Goal: Task Accomplishment & Management: Use online tool/utility

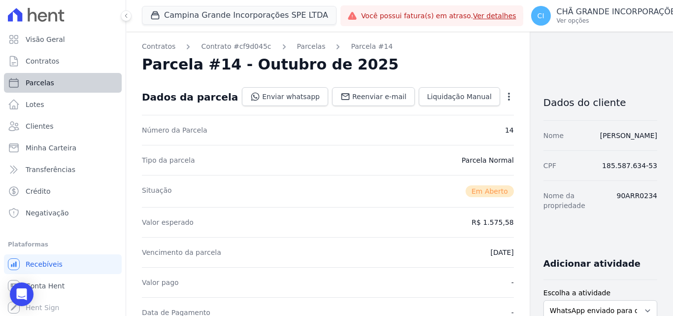
scroll to position [197, 0]
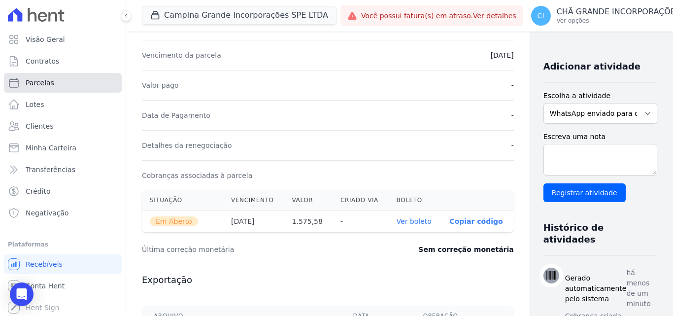
click at [43, 88] on link "Parcelas" at bounding box center [63, 83] width 118 height 20
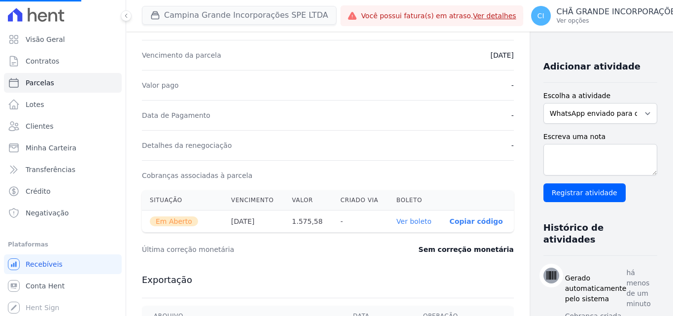
select select
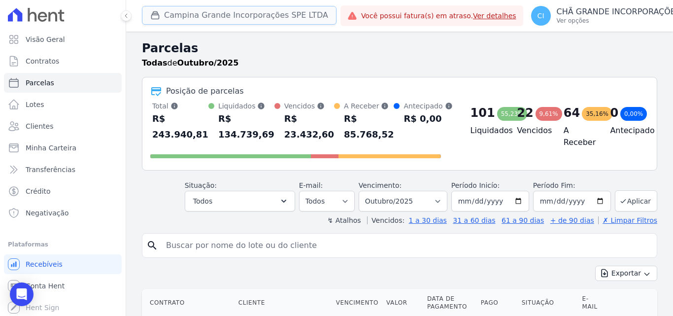
click at [212, 20] on button "Campina Grande Incorporações SPE LTDA" at bounding box center [239, 15] width 195 height 19
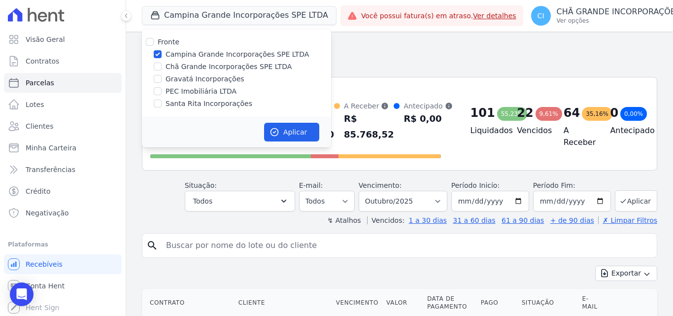
click at [164, 54] on div "Campina Grande Incorporações SPE LTDA" at bounding box center [236, 54] width 189 height 10
click at [162, 51] on div "Campina Grande Incorporações SPE LTDA" at bounding box center [236, 54] width 189 height 10
click at [157, 55] on input "Campina Grande Incorporações SPE LTDA" at bounding box center [158, 54] width 8 height 8
checkbox input "false"
click at [161, 67] on input "Chã Grande Incorporações SPE LTDA" at bounding box center [158, 67] width 8 height 8
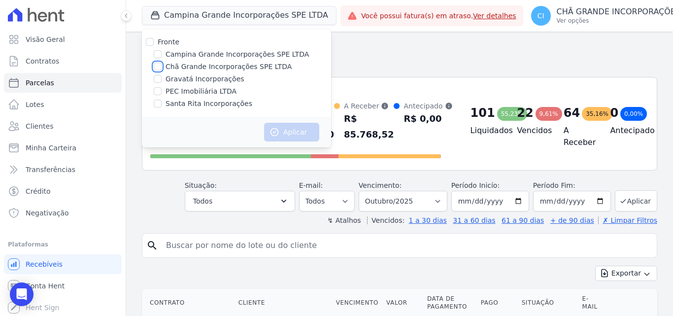
checkbox input "true"
click at [298, 130] on button "Aplicar" at bounding box center [291, 132] width 55 height 19
select select
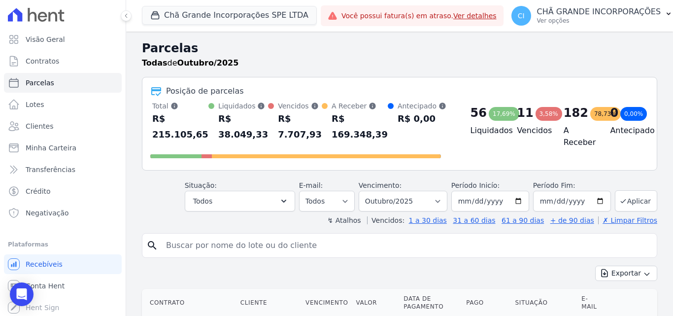
click at [397, 251] on input "search" at bounding box center [406, 246] width 493 height 20
type input "[PERSON_NAME]"
select select
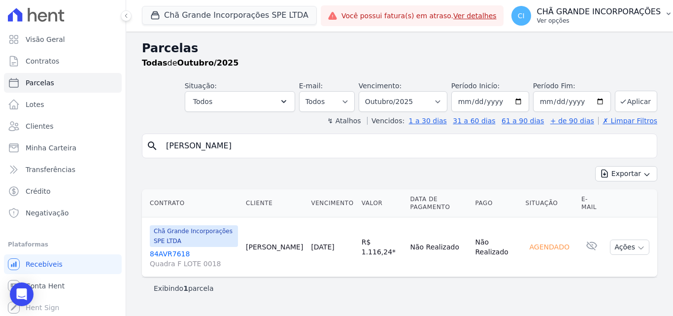
click at [598, 9] on p "CHÃ GRANDE INCORPORAÇÕES" at bounding box center [599, 12] width 124 height 10
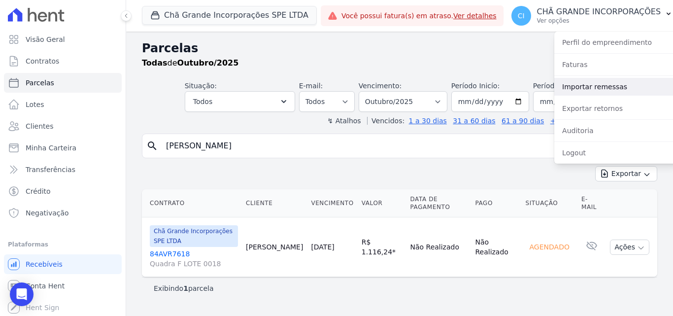
click at [602, 88] on link "Importar remessas" at bounding box center [617, 87] width 126 height 18
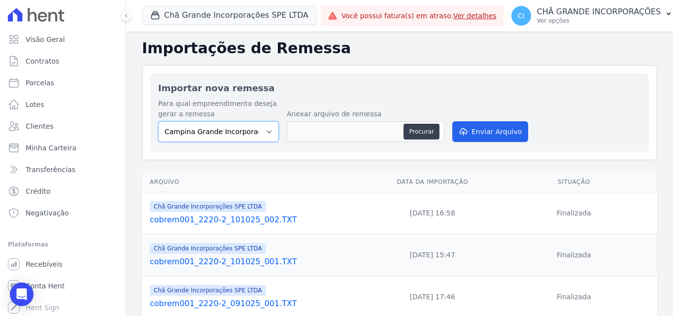
click at [237, 136] on select "Campina Grande Incorporações SPE LTDA Chã Grande Incorporações SPE LTDA Gravatá…" at bounding box center [218, 131] width 121 height 21
select select "fada966b-1e94-4a5a-a03a-a068354f70e7"
click at [158, 121] on select "Campina Grande Incorporações SPE LTDA Chã Grande Incorporações SPE LTDA Gravatá…" at bounding box center [218, 131] width 121 height 21
click at [421, 131] on button "Procurar" at bounding box center [421, 132] width 35 height 16
type input "cobrem001_2220-2_131025_001.TXT"
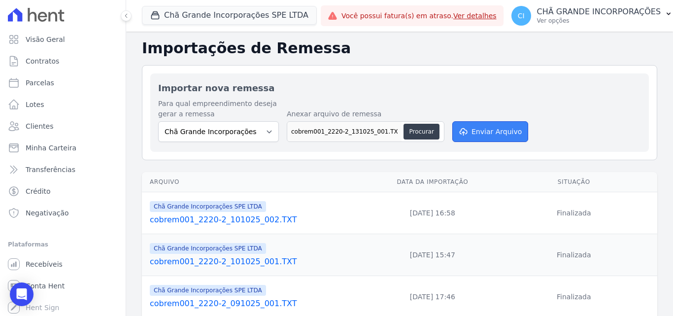
click at [493, 131] on button "Enviar Arquivo" at bounding box center [490, 131] width 76 height 21
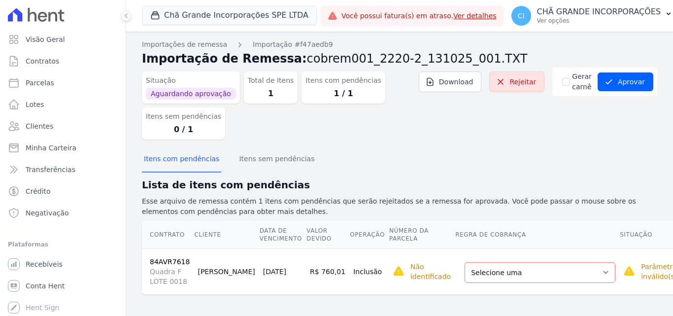
scroll to position [3, 0]
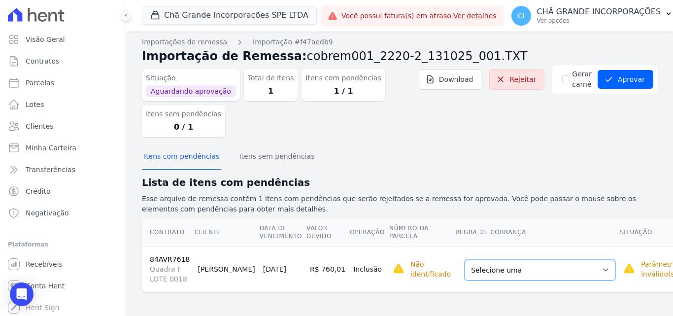
click at [538, 270] on select "Selecione uma Nova Parcela Avulsa Parcela Avulsa Existente Sinal (4 X R$ 11,98)…" at bounding box center [540, 270] width 151 height 21
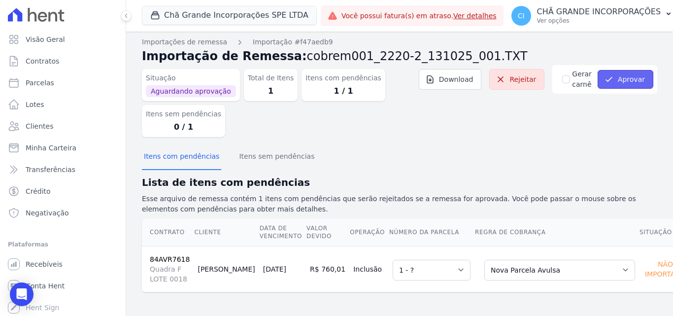
click at [635, 80] on button "Aprovar" at bounding box center [626, 79] width 56 height 19
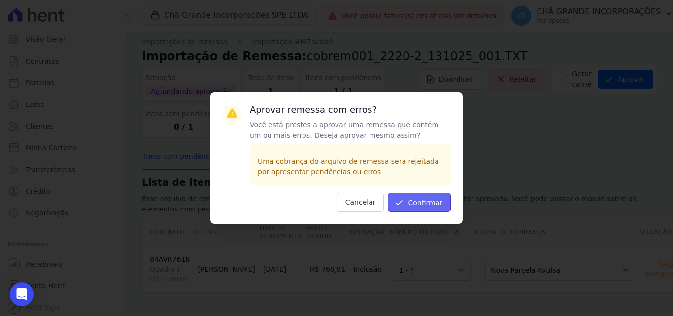
click at [422, 197] on button "Confirmar" at bounding box center [419, 202] width 63 height 19
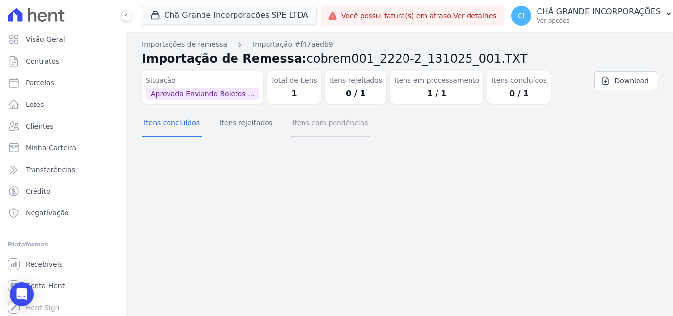
click at [316, 131] on button "Itens com pendências" at bounding box center [329, 124] width 79 height 26
click at [157, 122] on button "Itens concluídos" at bounding box center [172, 124] width 60 height 26
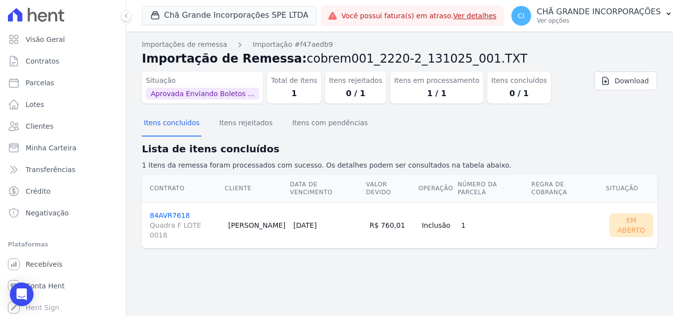
click at [177, 211] on link "84AVR7618 Quadra F LOTE 0018" at bounding box center [185, 225] width 70 height 29
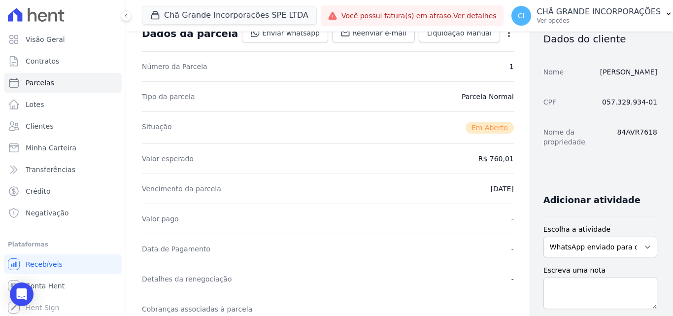
scroll to position [197, 0]
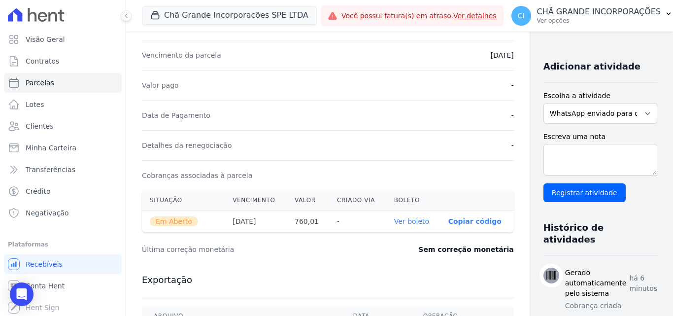
click at [394, 221] on link "Ver boleto" at bounding box center [411, 221] width 35 height 8
click at [45, 82] on span "Parcelas" at bounding box center [40, 83] width 29 height 10
select select
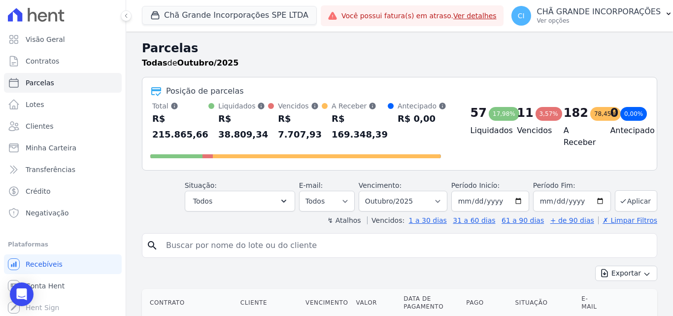
click at [389, 247] on input "search" at bounding box center [406, 246] width 493 height 20
type input "miqueias hen"
select select
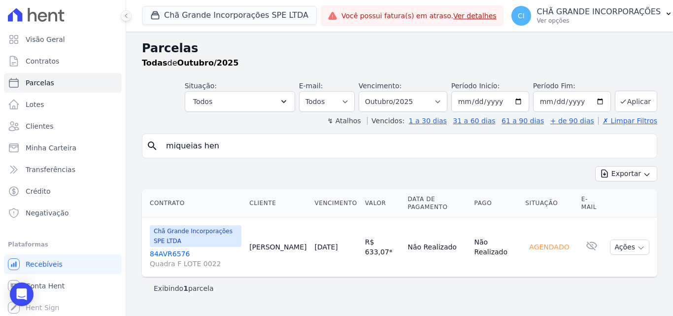
click at [259, 146] on input "miqueias hen" at bounding box center [406, 146] width 493 height 20
click at [580, 11] on p "CHÃ GRANDE INCORPORAÇÕES" at bounding box center [599, 12] width 124 height 10
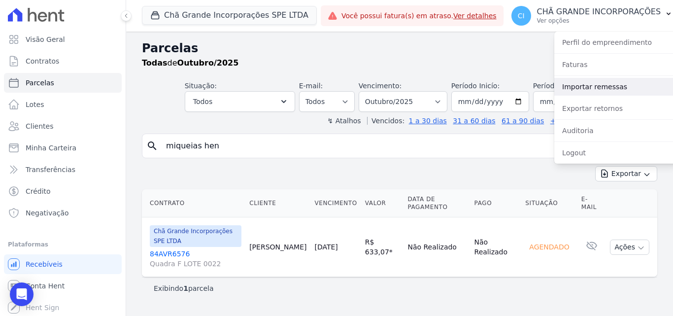
click at [593, 86] on link "Importar remessas" at bounding box center [617, 87] width 126 height 18
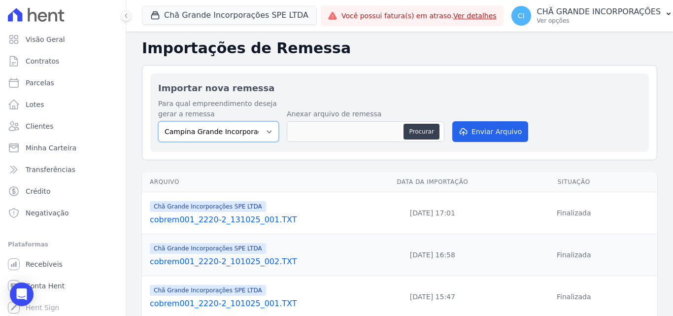
click at [221, 132] on select "Campina Grande Incorporações SPE LTDA Chã Grande Incorporações SPE LTDA Gravatá…" at bounding box center [218, 131] width 121 height 21
select select "fada966b-1e94-4a5a-a03a-a068354f70e7"
click at [158, 121] on select "Campina Grande Incorporações SPE LTDA Chã Grande Incorporações SPE LTDA Gravatá…" at bounding box center [218, 131] width 121 height 21
click at [421, 130] on button "Procurar" at bounding box center [421, 132] width 35 height 16
type input "cobrem001_2220-2_131025_002.TXT"
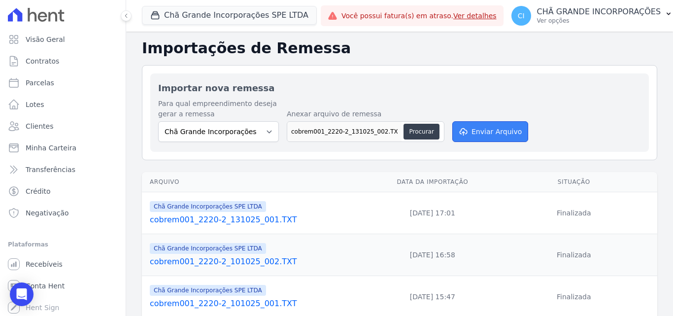
click at [504, 130] on button "Enviar Arquivo" at bounding box center [490, 131] width 76 height 21
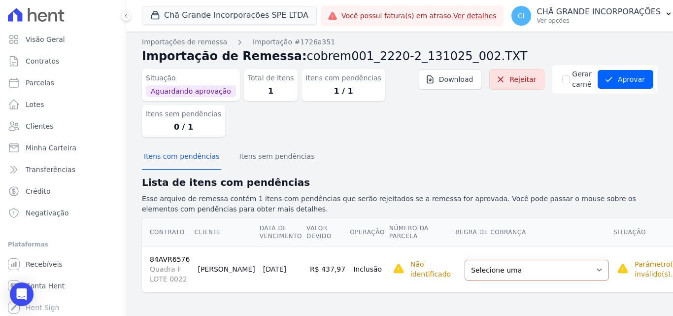
scroll to position [3, 0]
click at [525, 271] on select "Selecione uma Nova Parcela Avulsa Parcela Avulsa Existente Sinal (3 X R$ 17,97)…" at bounding box center [537, 270] width 144 height 21
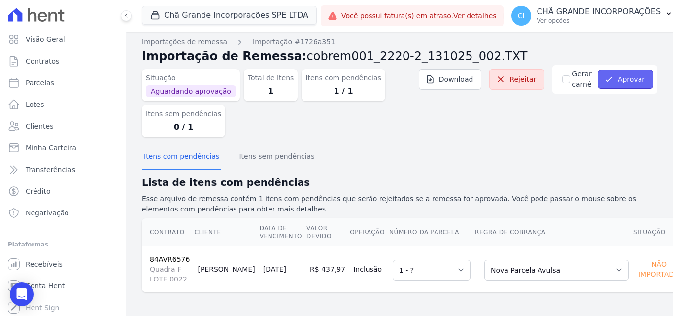
click at [621, 75] on button "Aprovar" at bounding box center [626, 79] width 56 height 19
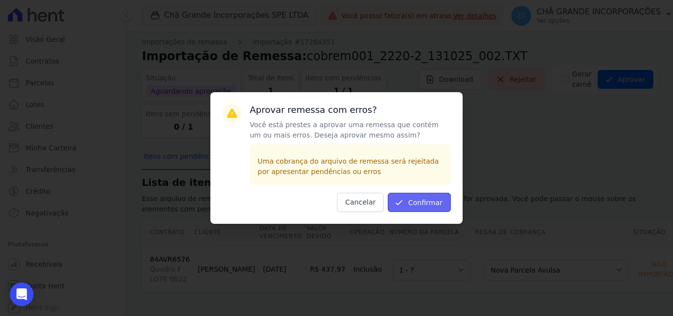
click at [421, 203] on button "Confirmar" at bounding box center [419, 202] width 63 height 19
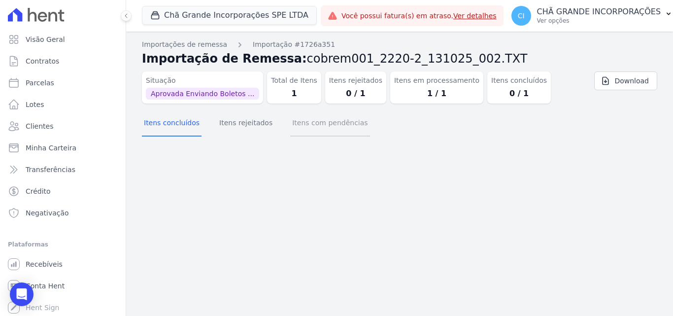
click at [309, 123] on button "Itens com pendências" at bounding box center [329, 124] width 79 height 26
click at [175, 122] on button "Itens concluídos" at bounding box center [172, 124] width 60 height 26
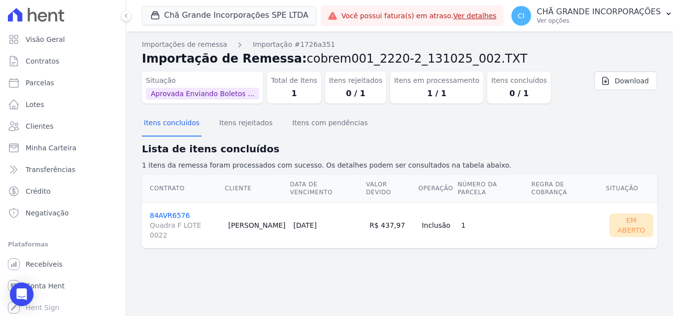
click at [162, 211] on link "84AVR6576 Quadra F LOTE 0022" at bounding box center [185, 225] width 70 height 29
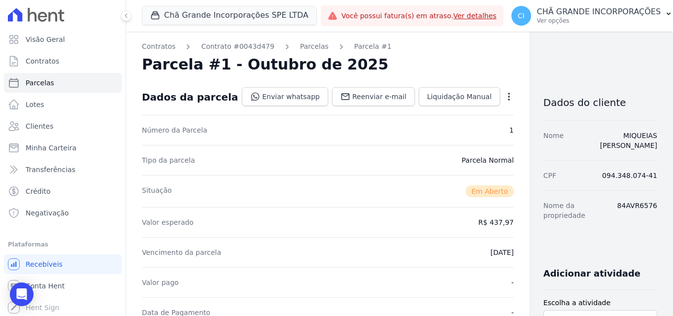
scroll to position [148, 0]
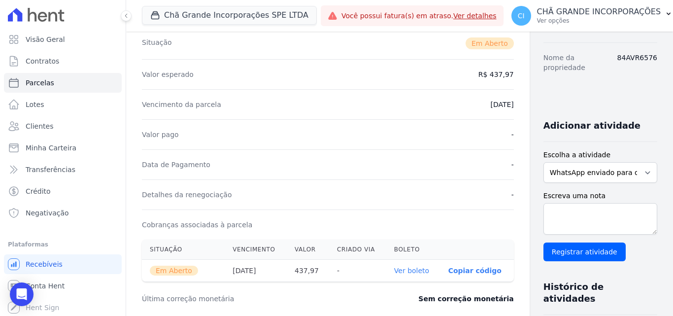
click at [394, 270] on link "Ver boleto" at bounding box center [411, 271] width 35 height 8
